Goal: Navigation & Orientation: Find specific page/section

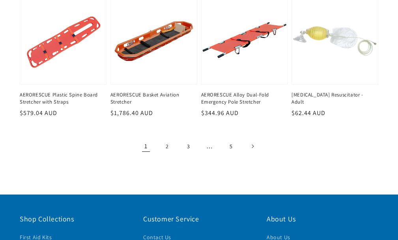
scroll to position [868, 0]
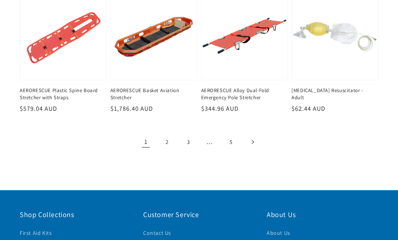
click at [253, 140] on icon "Next page" at bounding box center [252, 142] width 2 height 4
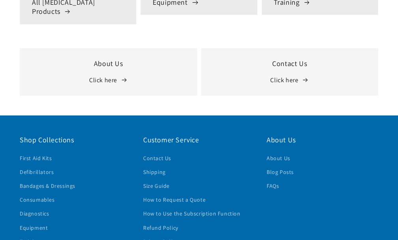
scroll to position [710, 0]
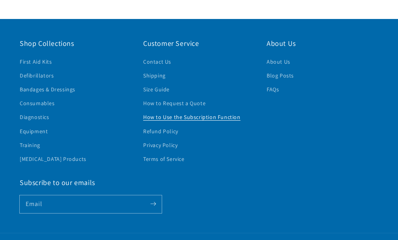
click at [207, 110] on link "How to Use the Subscription Function" at bounding box center [191, 117] width 97 height 14
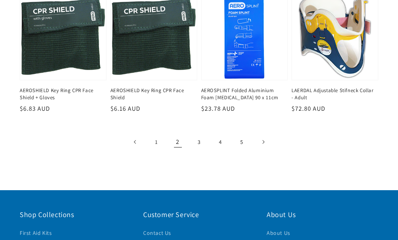
scroll to position [860, 0]
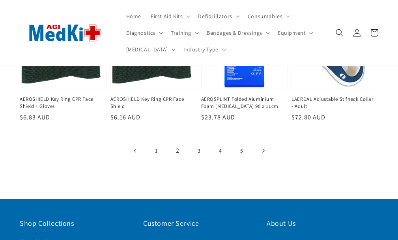
click at [264, 148] on icon "Next page" at bounding box center [263, 150] width 2 height 4
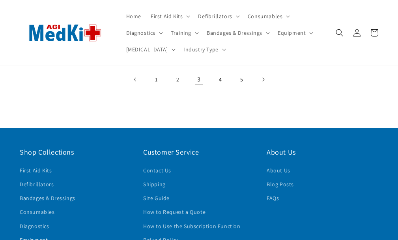
scroll to position [928, 0]
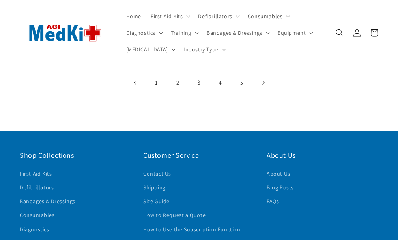
click at [263, 82] on icon "Next page" at bounding box center [263, 83] width 2 height 4
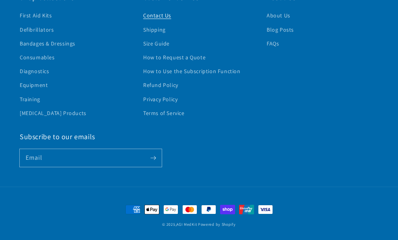
scroll to position [319, 0]
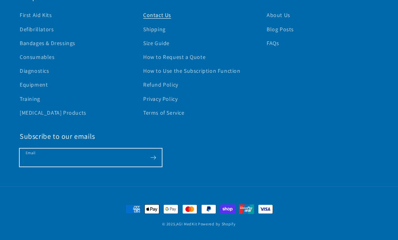
click at [36, 159] on input "Email" at bounding box center [91, 157] width 142 height 18
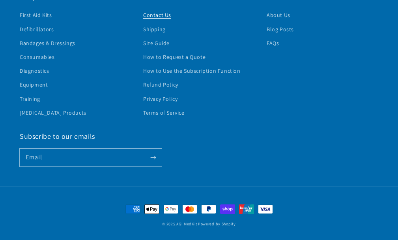
click at [154, 157] on icon "Subscribe" at bounding box center [153, 157] width 6 height 10
click at [253, 155] on div "Subscribe to our emails Email" at bounding box center [199, 148] width 359 height 35
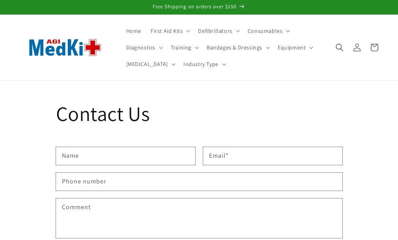
scroll to position [0, 0]
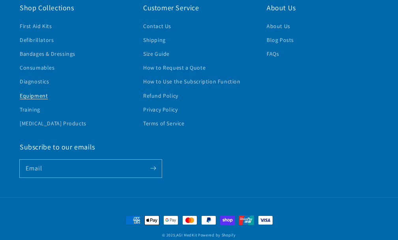
scroll to position [1135, 0]
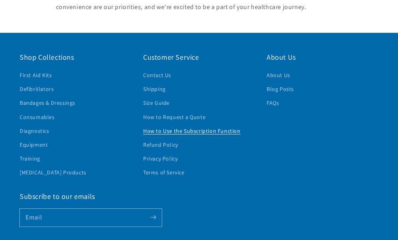
scroll to position [1711, 0]
